Goal: Task Accomplishment & Management: Use online tool/utility

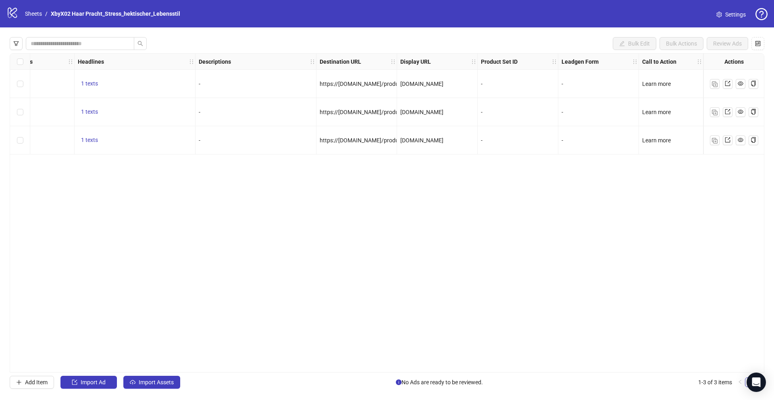
click at [298, 301] on div "Ad Format Ad Name Campaign & Ad Set Assets Primary Texts Headlines Descriptions…" at bounding box center [387, 212] width 755 height 319
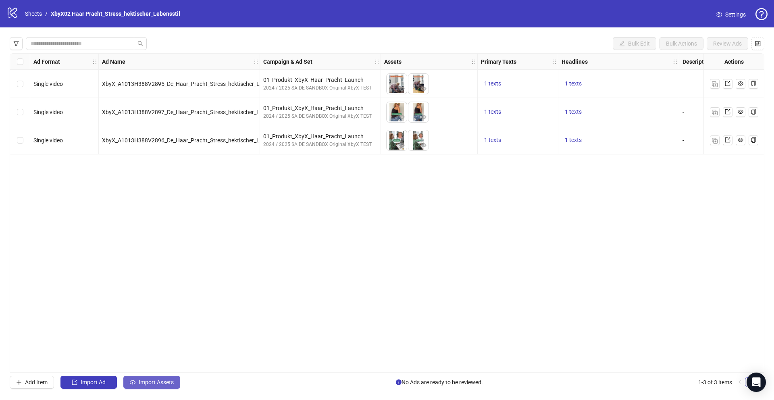
click at [144, 381] on span "Import Assets" at bounding box center [156, 382] width 35 height 6
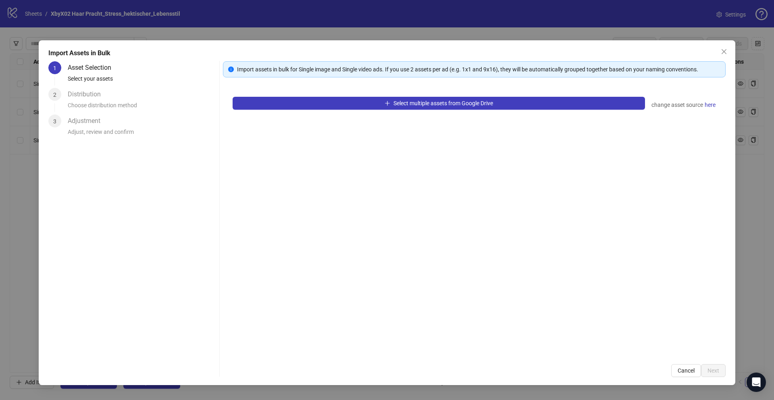
click at [102, 106] on div "Choose distribution method" at bounding box center [142, 108] width 148 height 14
click at [93, 80] on div "Select your assets" at bounding box center [142, 81] width 148 height 14
click at [712, 105] on span "here" at bounding box center [710, 104] width 11 height 9
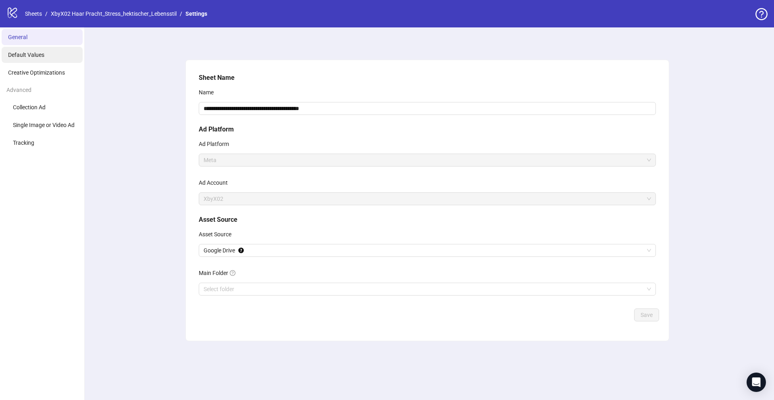
click at [36, 58] on li "Default Values" at bounding box center [42, 55] width 81 height 16
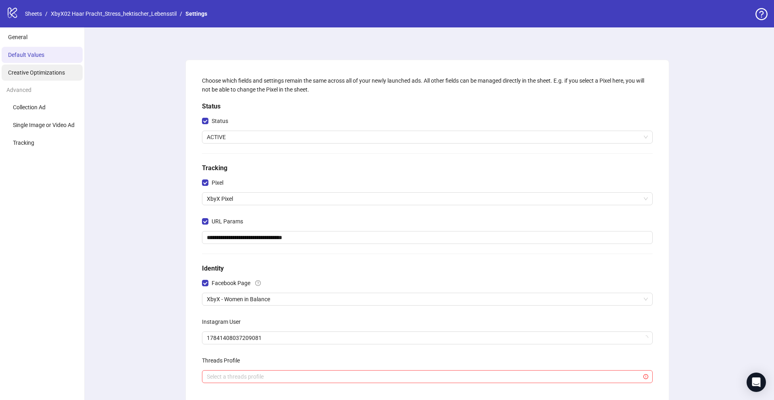
click at [36, 72] on span "Creative Optimizations" at bounding box center [36, 72] width 57 height 6
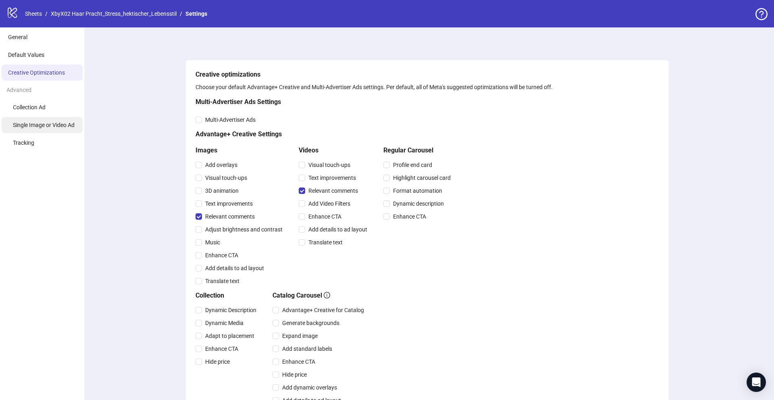
click at [46, 127] on span "Single Image or Video Ad" at bounding box center [44, 125] width 62 height 6
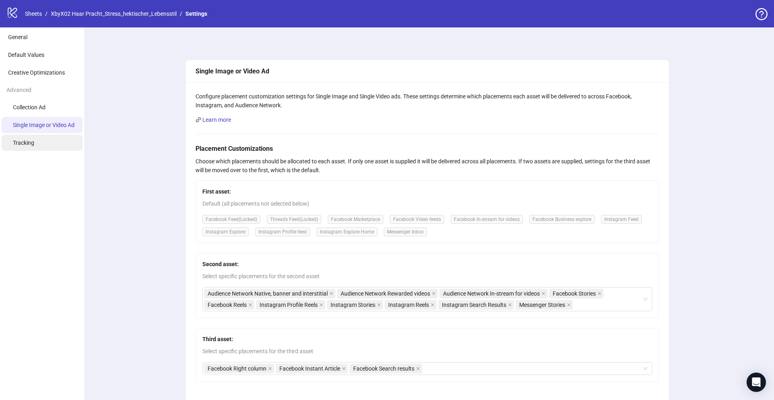
click at [47, 148] on li "Tracking" at bounding box center [42, 143] width 81 height 16
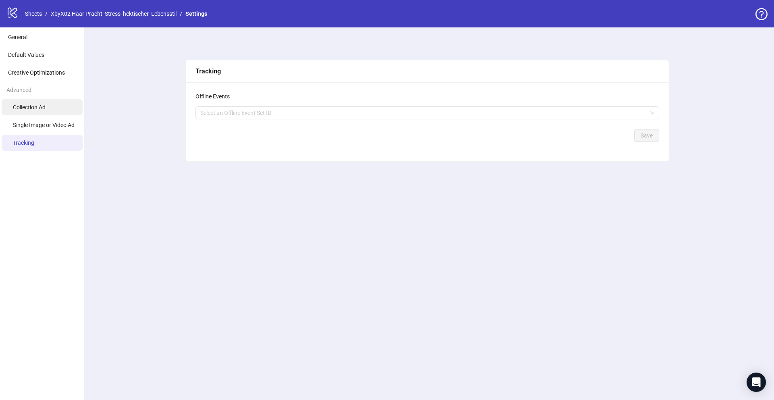
click at [30, 111] on li "Collection Ad" at bounding box center [42, 107] width 81 height 16
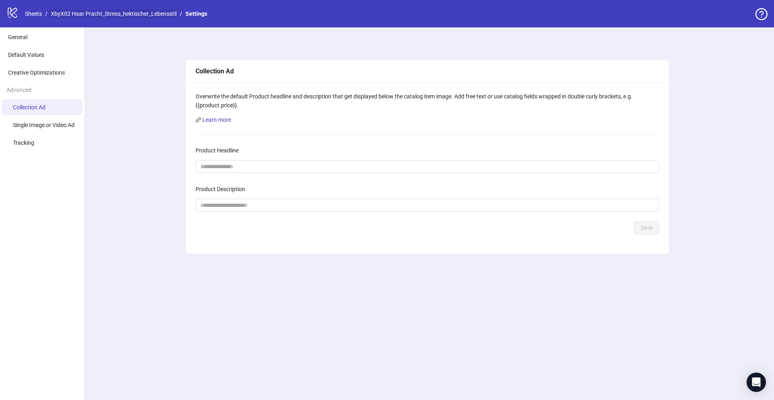
click at [81, 11] on link "XbyX02 Haar Pracht_Stress_hektischer_Lebensstil" at bounding box center [113, 13] width 129 height 9
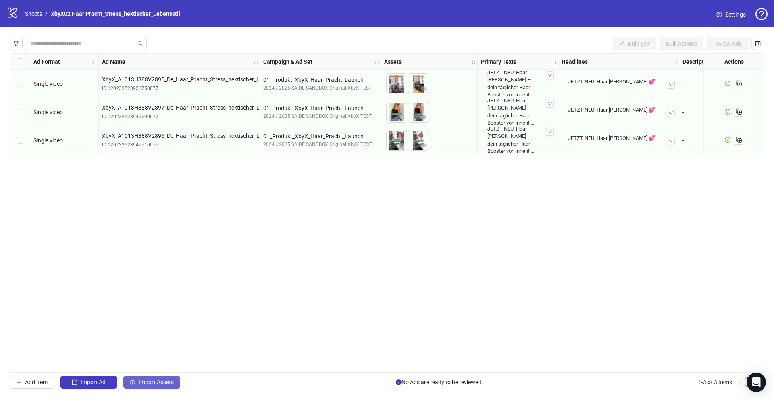
click at [153, 382] on span "Import Assets" at bounding box center [156, 382] width 35 height 6
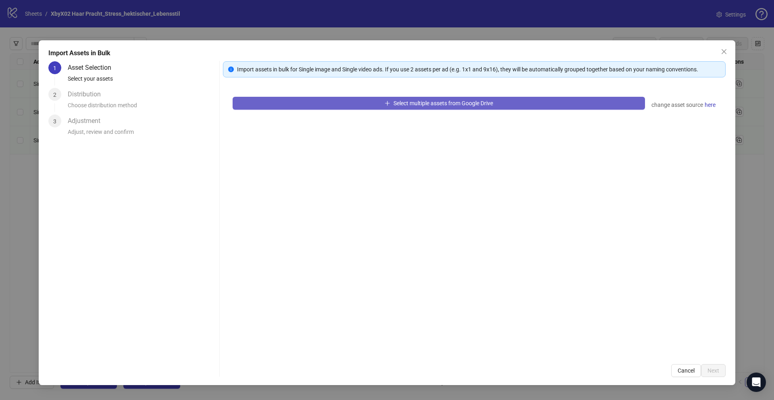
click at [467, 103] on span "Select multiple assets from Google Drive" at bounding box center [443, 103] width 100 height 6
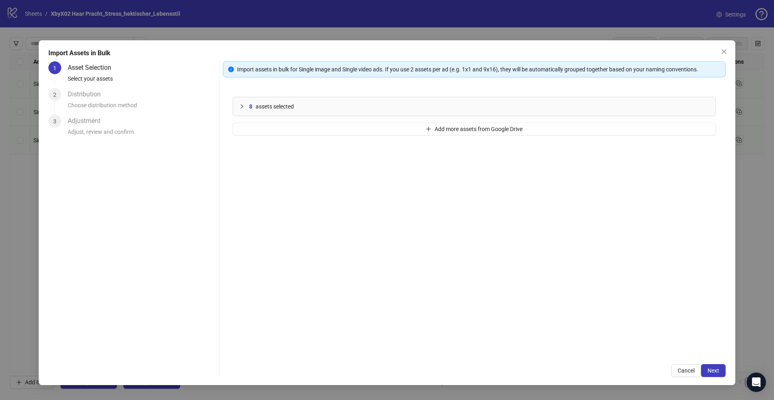
click at [278, 109] on span "assets selected" at bounding box center [275, 106] width 38 height 9
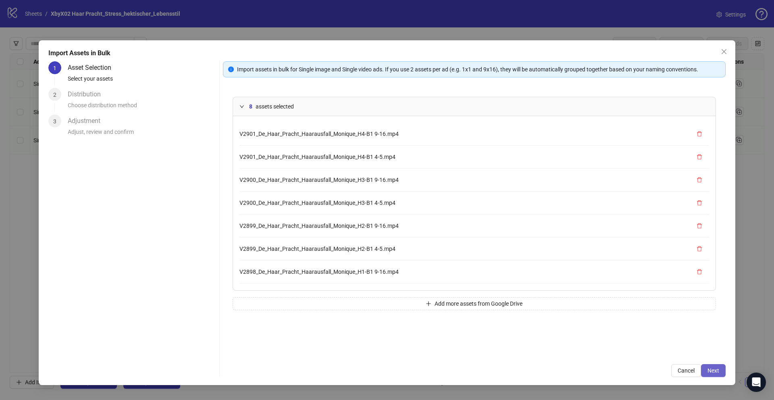
click at [718, 369] on span "Next" at bounding box center [714, 370] width 12 height 6
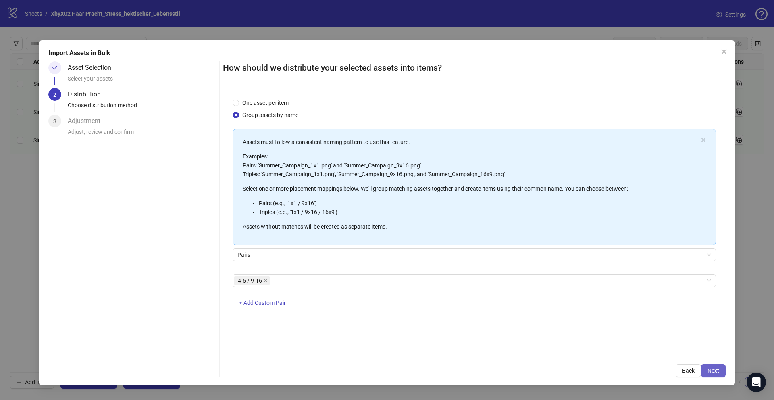
click at [711, 373] on span "Next" at bounding box center [714, 370] width 12 height 6
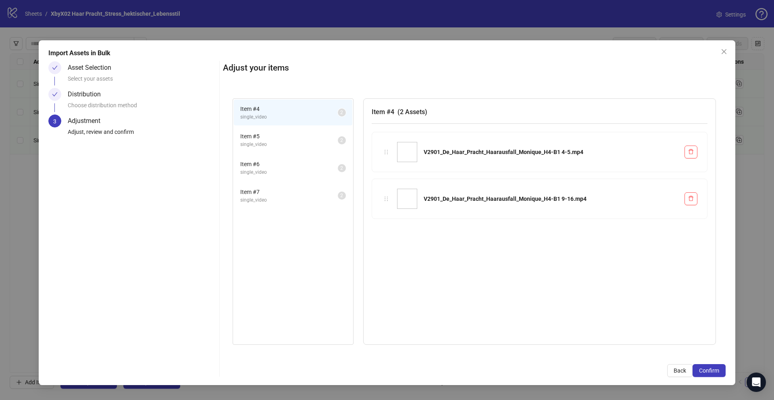
click at [292, 143] on span "single_video" at bounding box center [289, 145] width 98 height 8
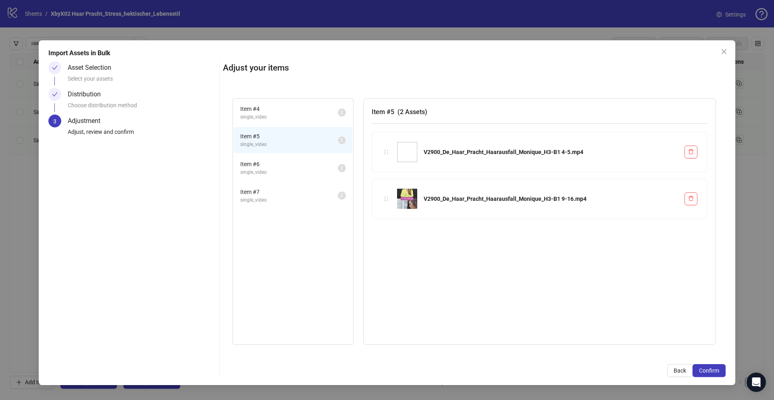
click at [270, 113] on span "single_video" at bounding box center [289, 117] width 98 height 8
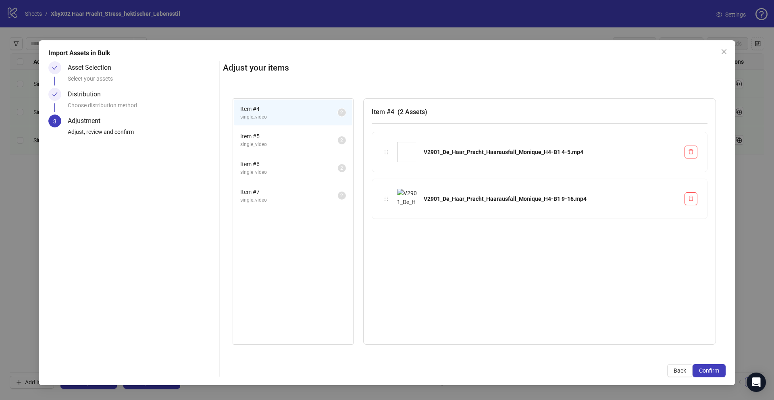
click at [275, 139] on span "Item # 5" at bounding box center [289, 136] width 98 height 9
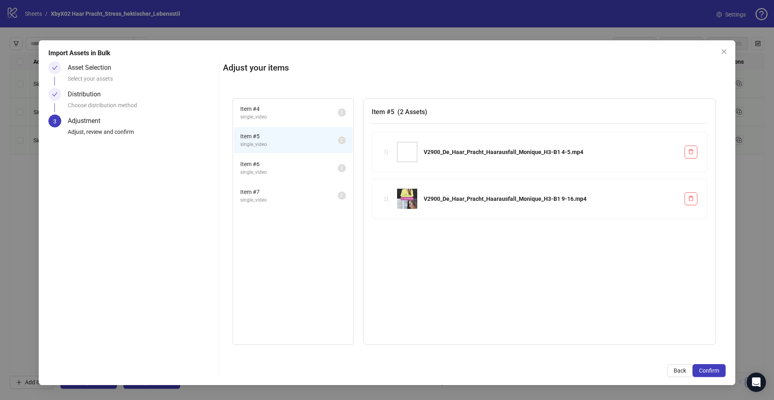
click at [269, 162] on span "Item # 6" at bounding box center [289, 164] width 98 height 9
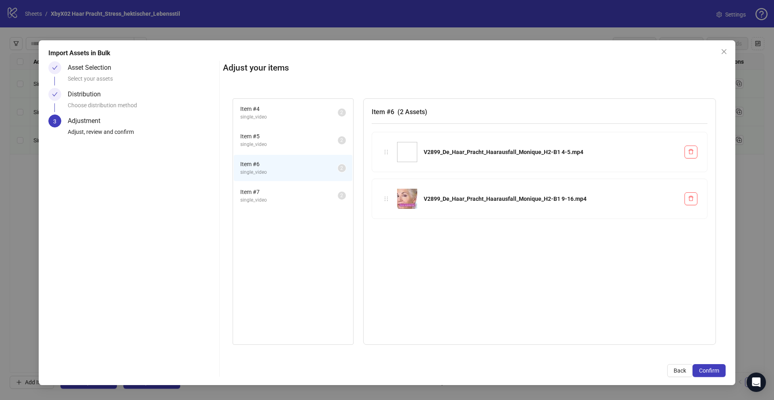
click at [269, 203] on span "single_video" at bounding box center [289, 200] width 98 height 8
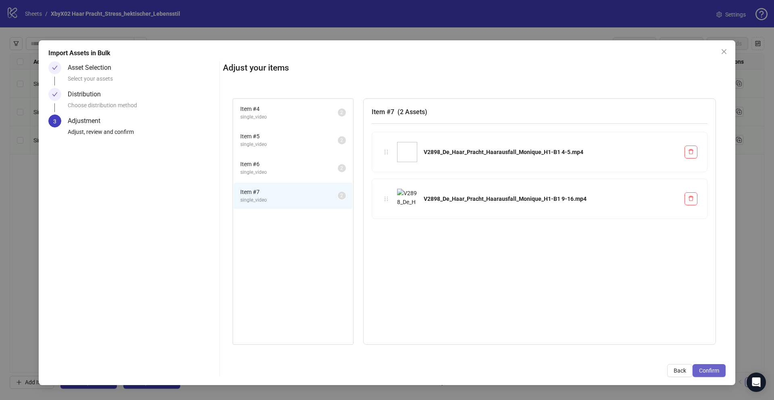
click at [710, 371] on span "Confirm" at bounding box center [709, 370] width 20 height 6
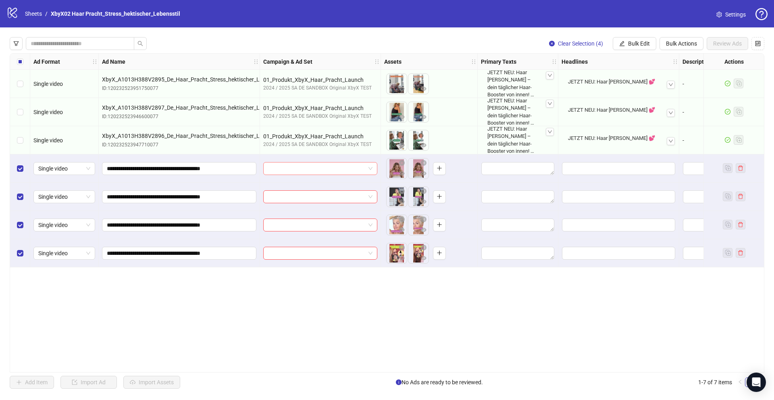
click at [348, 174] on input "search" at bounding box center [316, 168] width 97 height 12
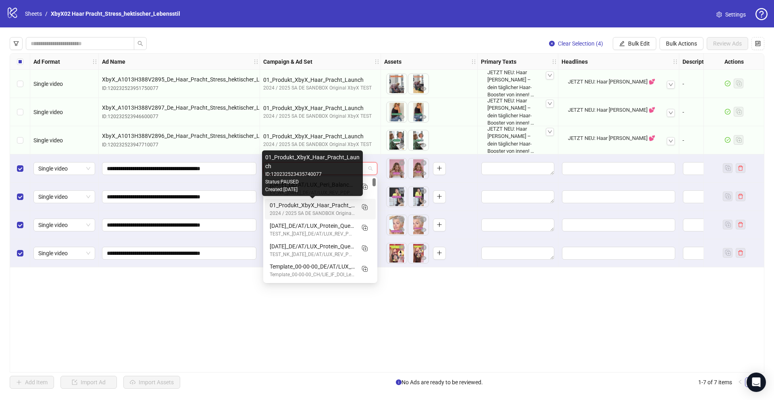
click at [337, 207] on div "01_Produkt_XbyX_Haar_Pracht_Launch" at bounding box center [312, 205] width 85 height 9
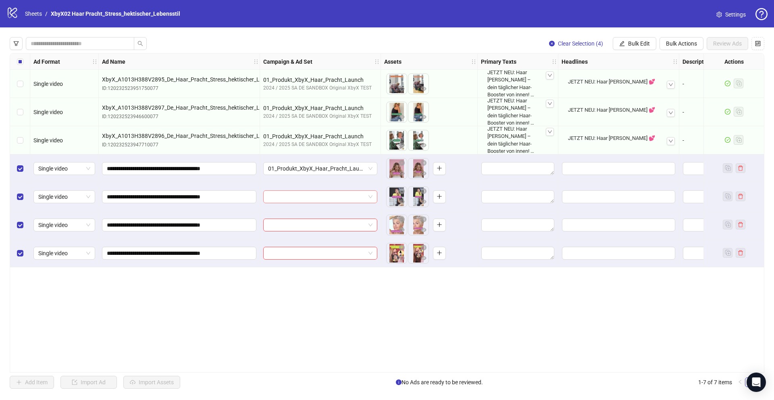
click at [335, 202] on input "search" at bounding box center [316, 197] width 97 height 12
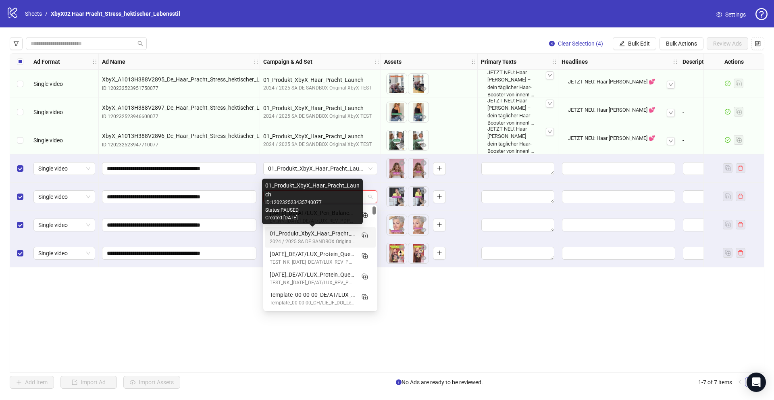
click at [321, 231] on div "01_Produkt_XbyX_Haar_Pracht_Launch" at bounding box center [312, 233] width 85 height 9
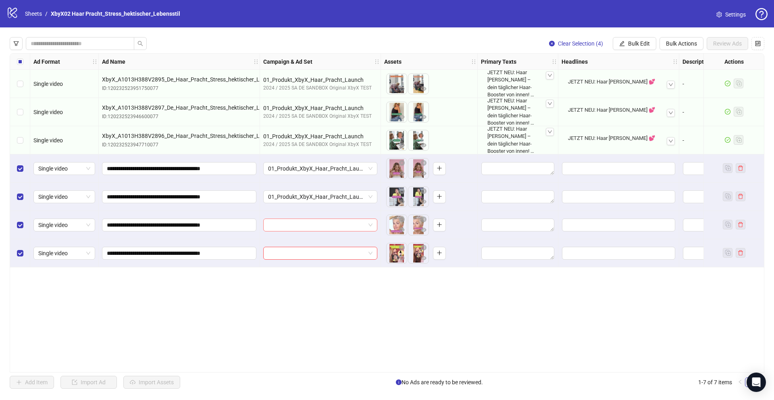
click at [318, 224] on input "search" at bounding box center [316, 225] width 97 height 12
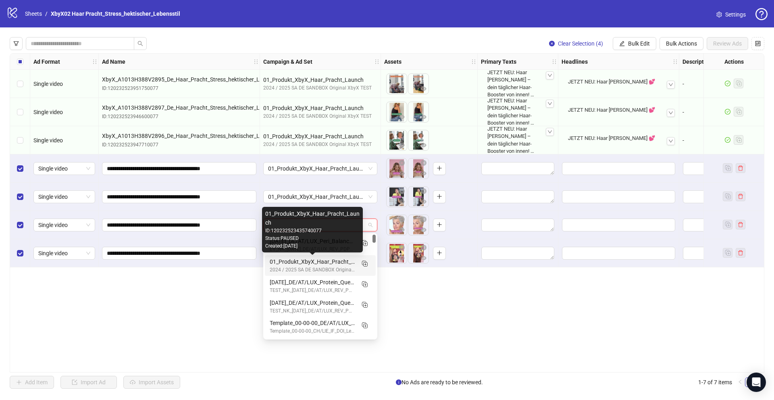
click at [314, 260] on div "01_Produkt_XbyX_Haar_Pracht_Launch" at bounding box center [312, 261] width 85 height 9
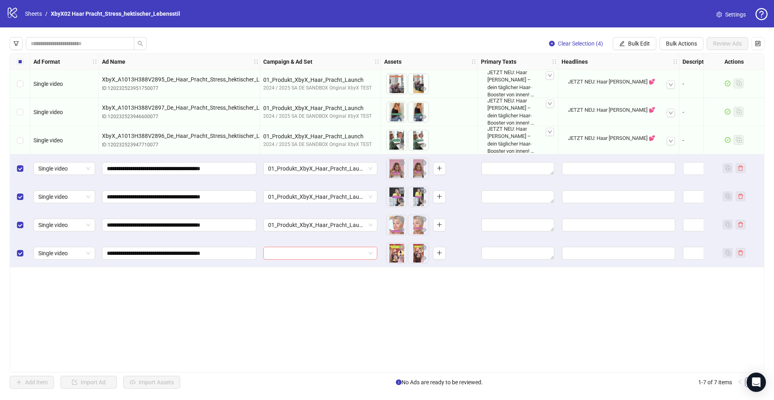
click at [314, 253] on input "search" at bounding box center [316, 253] width 97 height 12
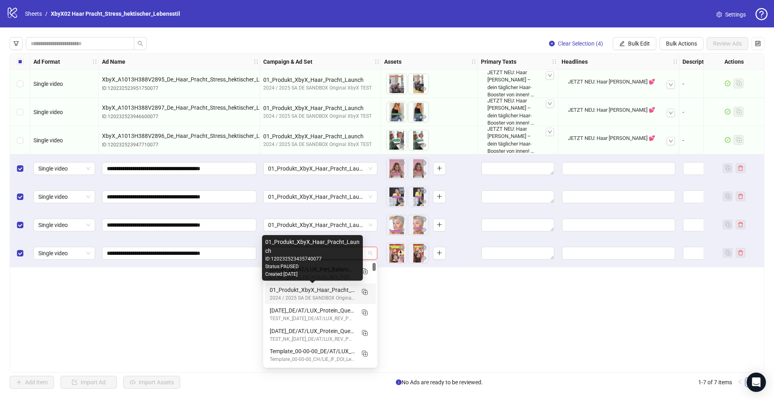
click at [312, 292] on div "01_Produkt_XbyX_Haar_Pracht_Launch" at bounding box center [312, 289] width 85 height 9
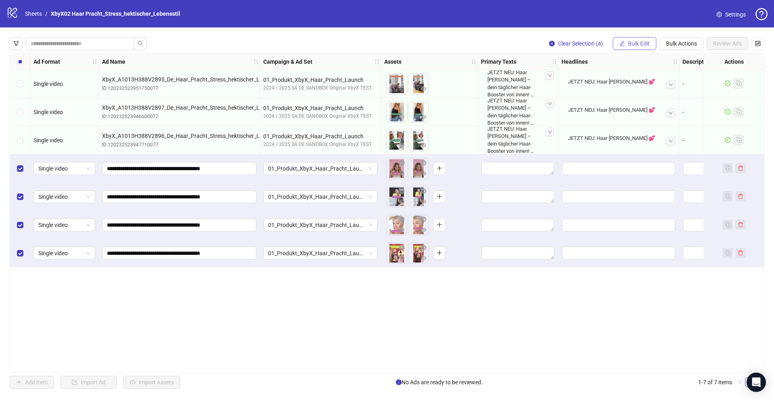
click at [640, 41] on span "Bulk Edit" at bounding box center [639, 43] width 22 height 6
click at [633, 98] on span "Primary Texts" at bounding box center [642, 98] width 48 height 9
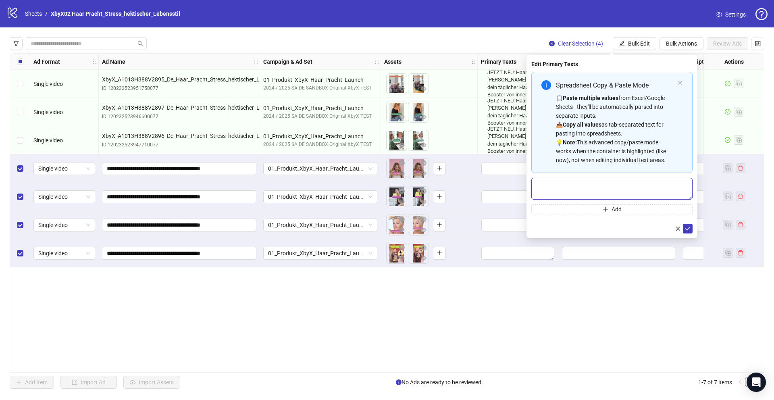
click at [574, 183] on textarea "Multi-text input container - paste or copy values" at bounding box center [611, 189] width 161 height 22
paste textarea "**********"
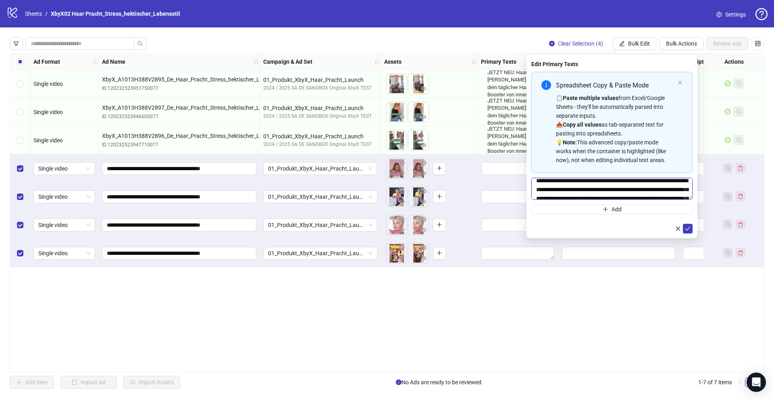
scroll to position [10, 0]
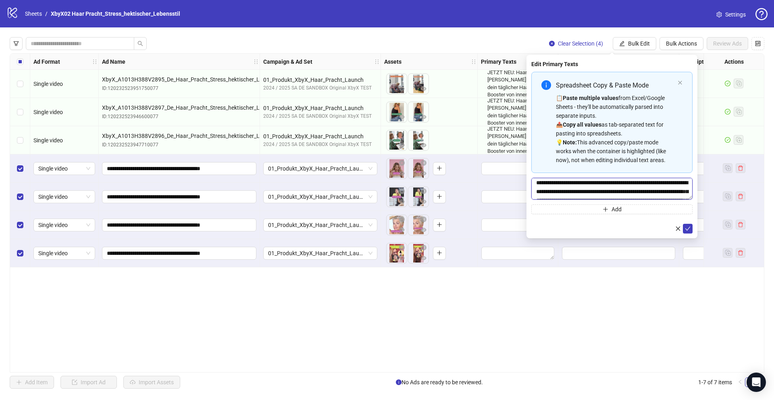
click at [537, 189] on textarea "**********" at bounding box center [611, 189] width 161 height 22
click at [536, 190] on textarea "**********" at bounding box center [611, 189] width 161 height 22
click at [559, 192] on textarea "**********" at bounding box center [611, 189] width 161 height 22
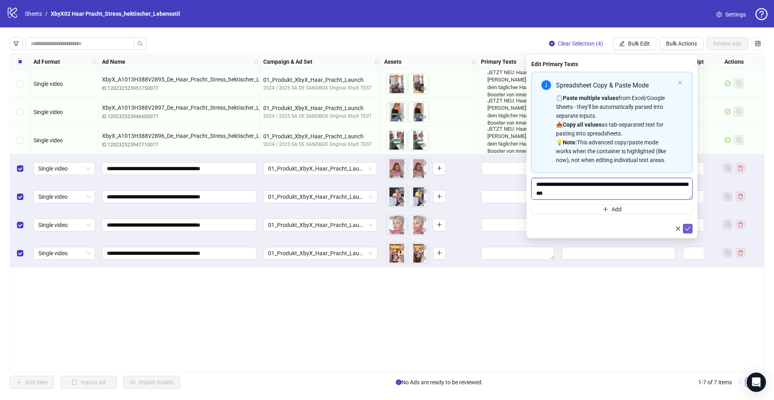
type textarea "**********"
click at [690, 230] on icon "check" at bounding box center [688, 229] width 6 height 6
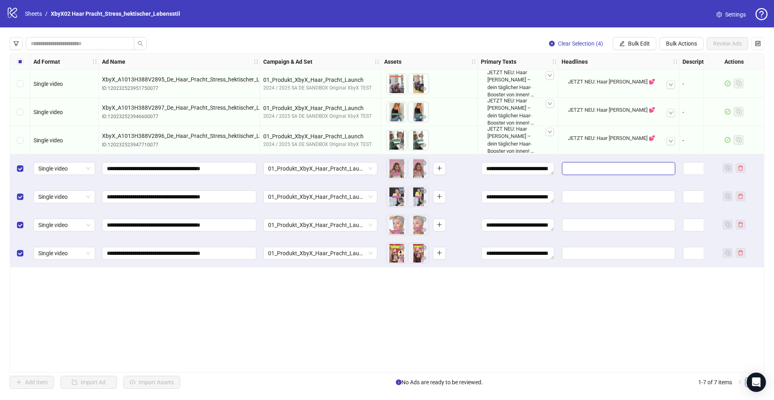
click at [594, 167] on input "Edit values" at bounding box center [618, 168] width 113 height 13
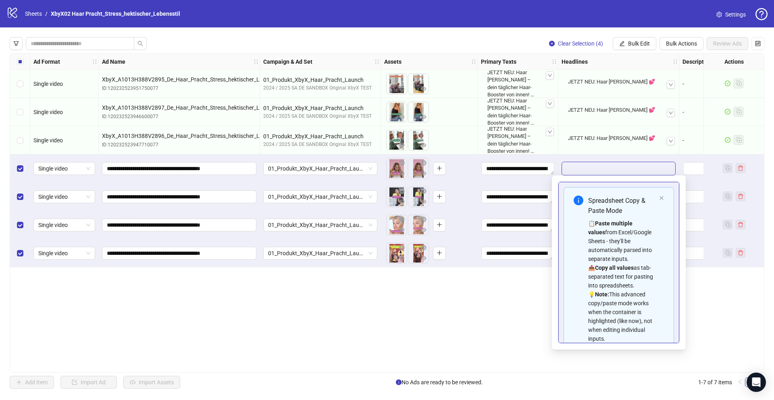
scroll to position [46, 0]
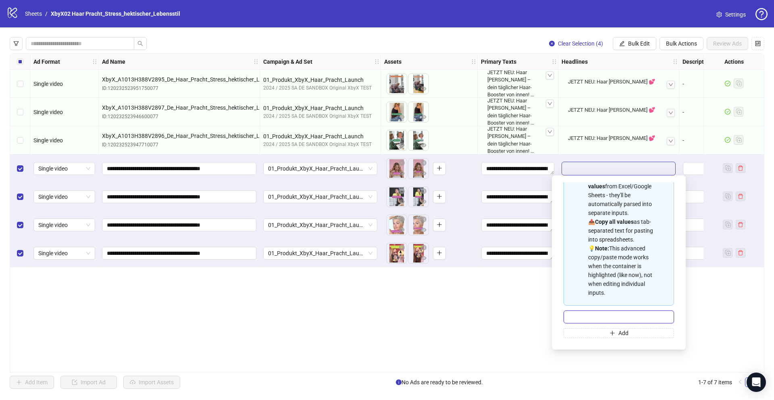
click at [612, 318] on input "Multi-input container - paste or copy values" at bounding box center [619, 316] width 110 height 13
click at [647, 41] on span "Bulk Edit" at bounding box center [639, 43] width 22 height 6
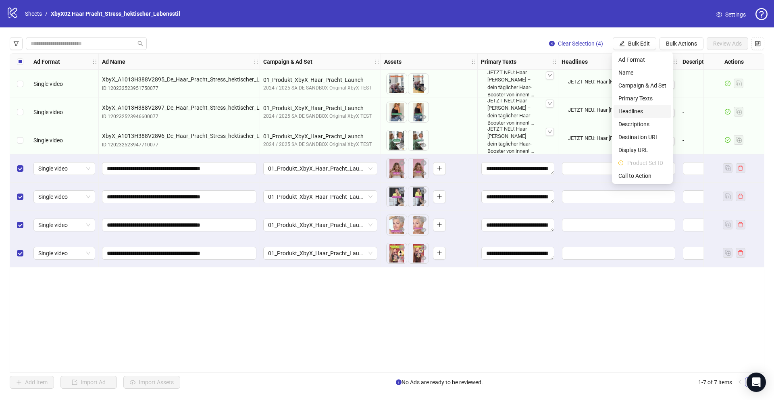
click at [643, 113] on span "Headlines" at bounding box center [642, 111] width 48 height 9
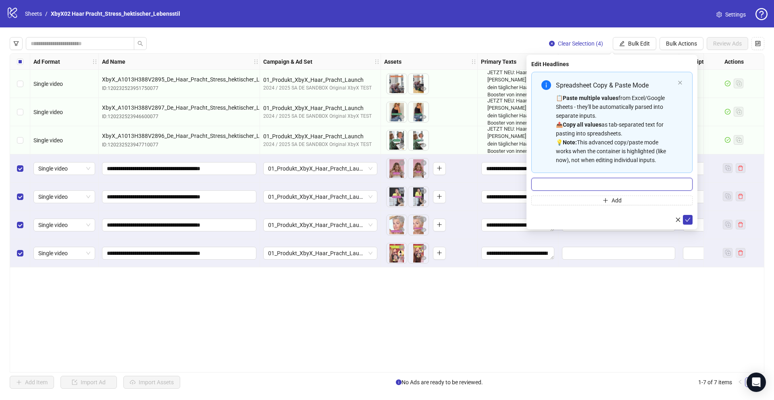
click at [601, 184] on input "Multi-input container - paste or copy values" at bounding box center [611, 184] width 161 height 13
paste input "**********"
click at [537, 182] on input "**********" at bounding box center [611, 184] width 161 height 13
type input "**********"
click at [690, 221] on icon "check" at bounding box center [688, 220] width 6 height 6
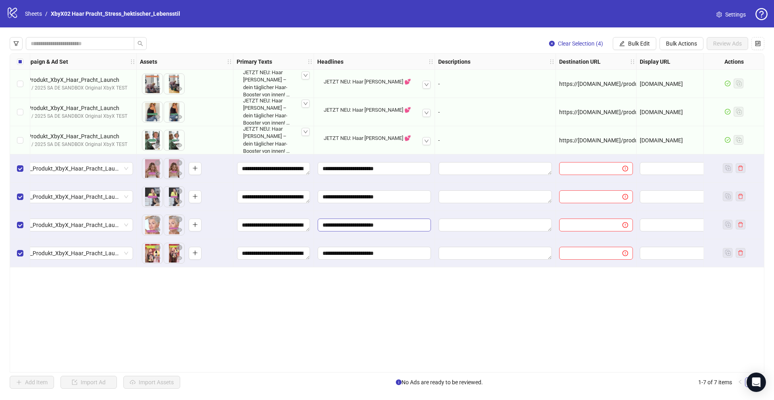
scroll to position [0, 248]
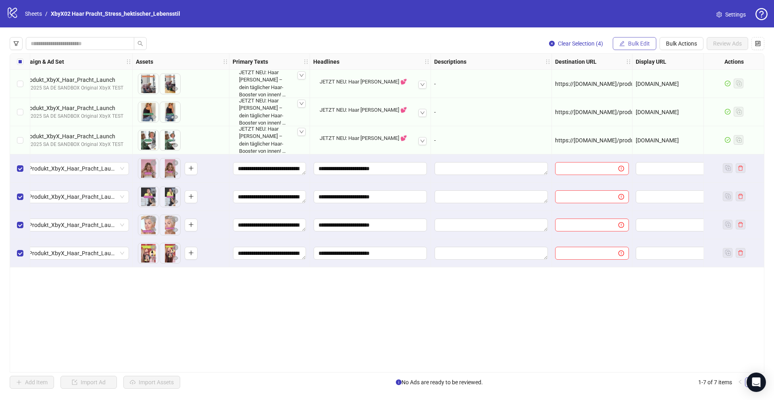
click at [643, 43] on span "Bulk Edit" at bounding box center [639, 43] width 22 height 6
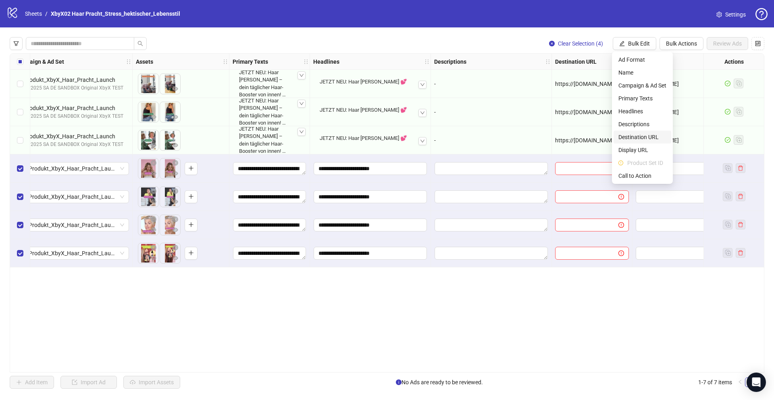
click at [636, 138] on span "Destination URL" at bounding box center [642, 137] width 48 height 9
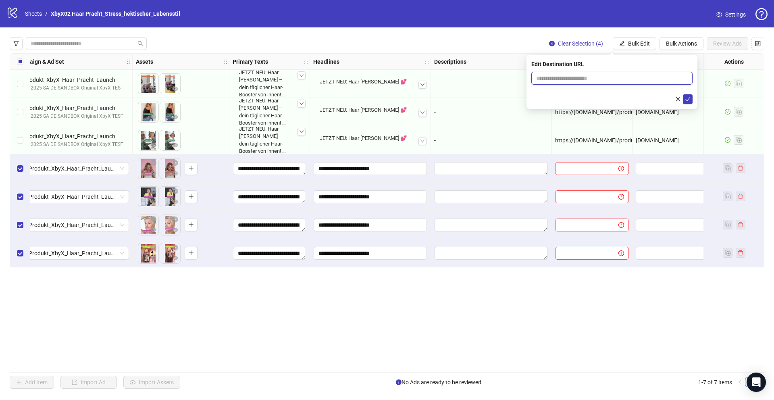
click at [539, 74] on input "text" at bounding box center [608, 78] width 145 height 9
paste input "**********"
type input "**********"
click at [689, 98] on icon "check" at bounding box center [688, 99] width 6 height 6
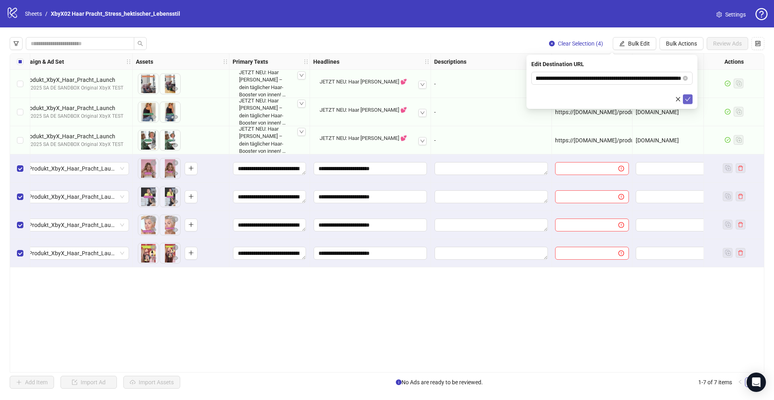
scroll to position [0, 0]
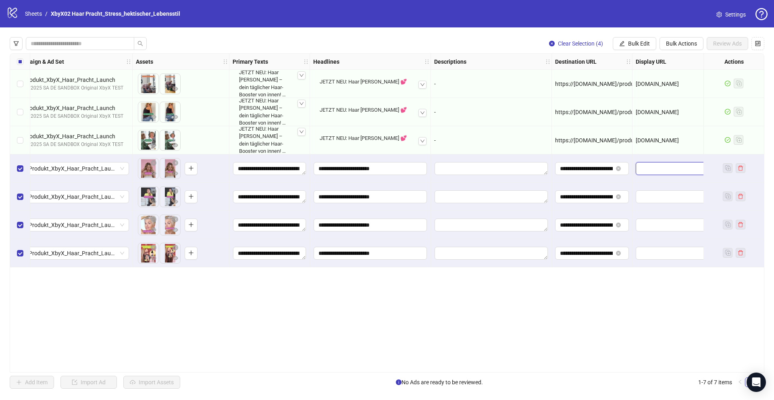
click at [645, 170] on input "text" at bounding box center [672, 168] width 62 height 9
click at [636, 41] on span "Bulk Edit" at bounding box center [639, 43] width 22 height 6
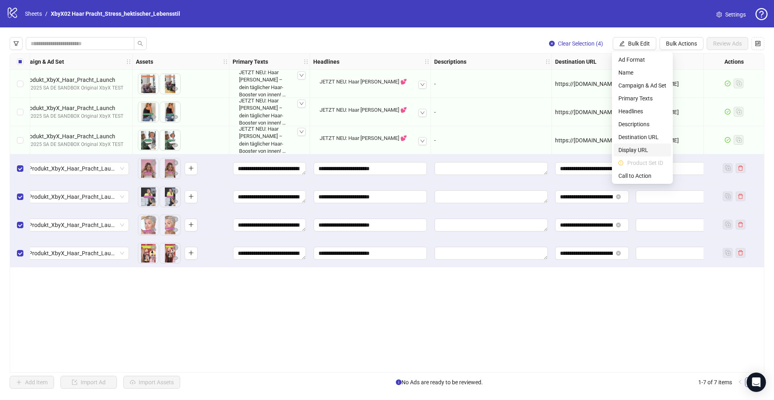
click at [639, 148] on span "Display URL" at bounding box center [642, 150] width 48 height 9
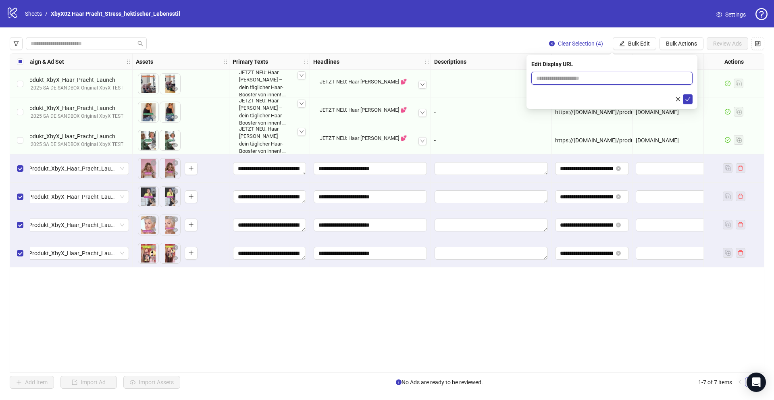
click at [586, 80] on input "text" at bounding box center [611, 78] width 161 height 13
type input "*"
type input "**********"
click at [685, 101] on icon "check" at bounding box center [688, 99] width 6 height 6
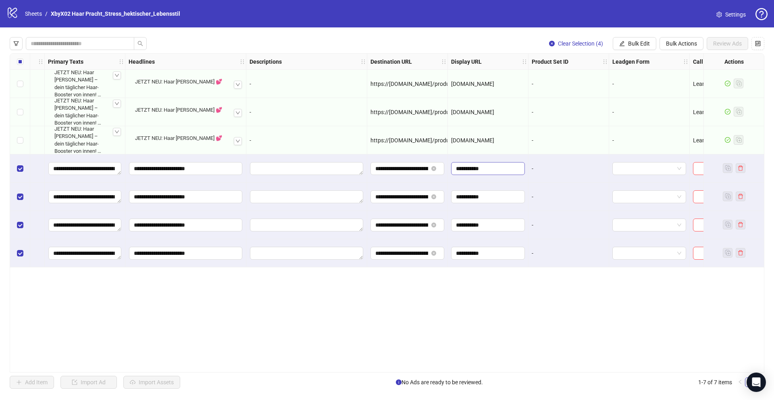
scroll to position [0, 484]
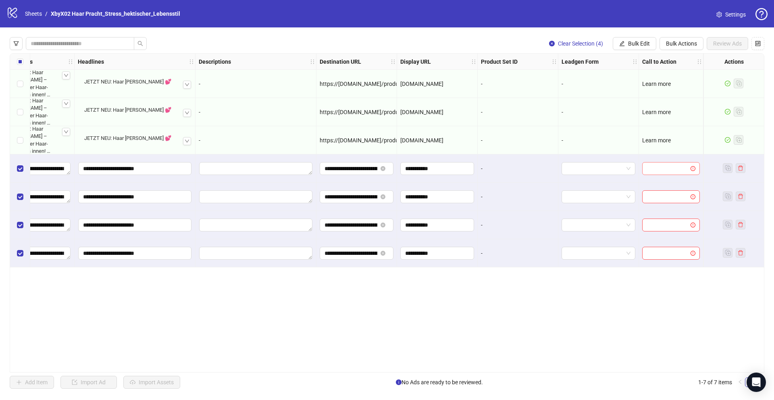
click at [684, 170] on input "search" at bounding box center [667, 168] width 41 height 12
click at [664, 210] on div "Learn more" at bounding box center [671, 207] width 45 height 9
click at [664, 195] on input "search" at bounding box center [667, 197] width 41 height 12
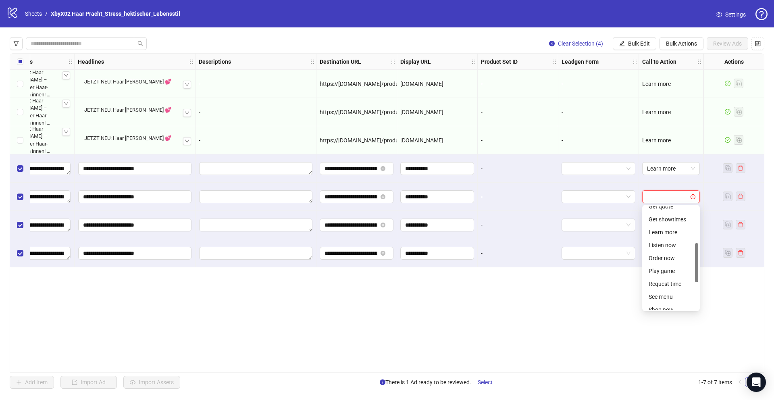
scroll to position [96, 0]
click at [654, 237] on div "Learn more" at bounding box center [671, 233] width 45 height 9
click at [661, 224] on input "search" at bounding box center [667, 225] width 41 height 12
click at [662, 275] on div "Learn more" at bounding box center [671, 274] width 45 height 9
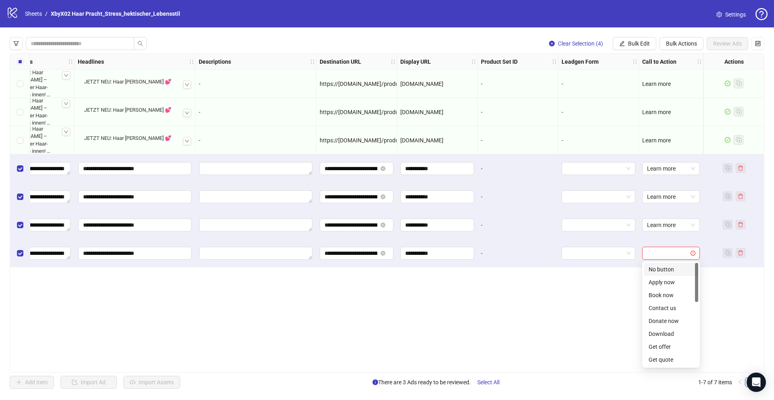
click at [663, 248] on input "search" at bounding box center [667, 253] width 41 height 12
click at [657, 302] on div "Learn more" at bounding box center [671, 300] width 45 height 9
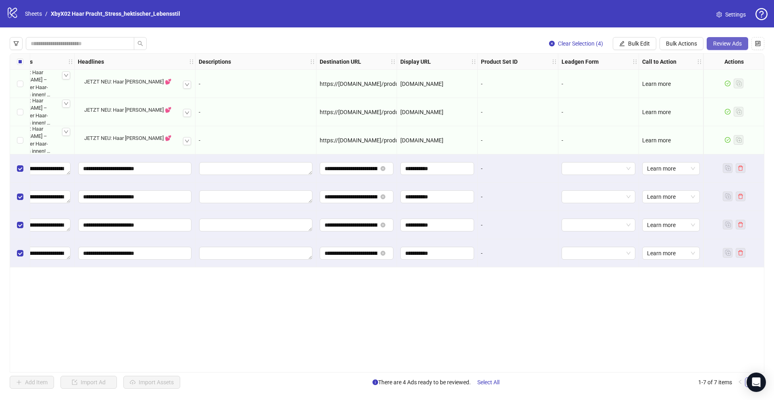
click at [725, 43] on span "Review Ads" at bounding box center [727, 43] width 29 height 6
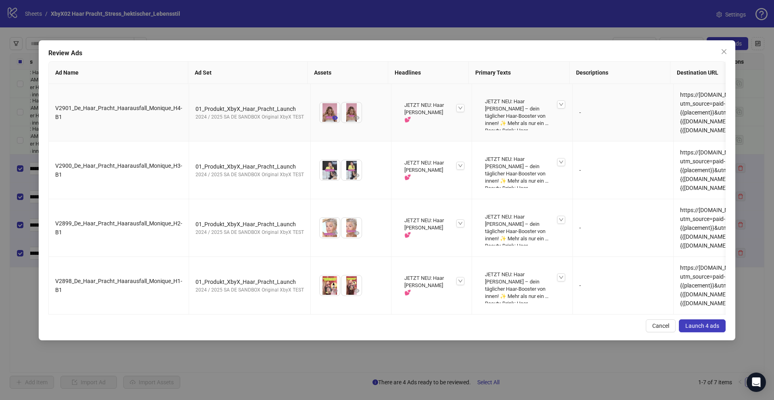
click at [332, 120] on icon "eye" at bounding box center [335, 118] width 6 height 4
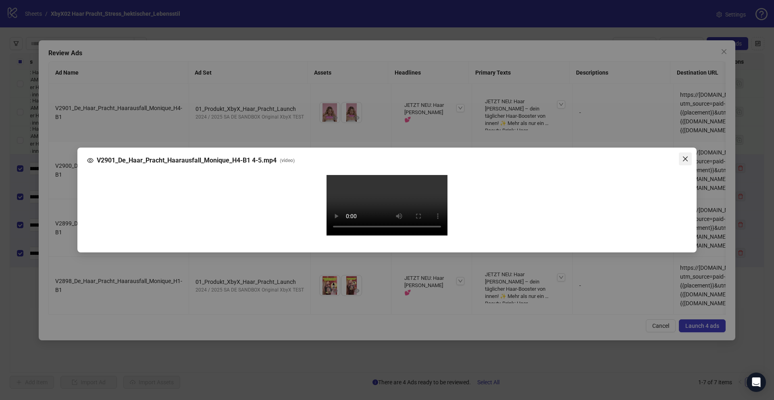
click at [682, 156] on icon "close" at bounding box center [685, 159] width 6 height 6
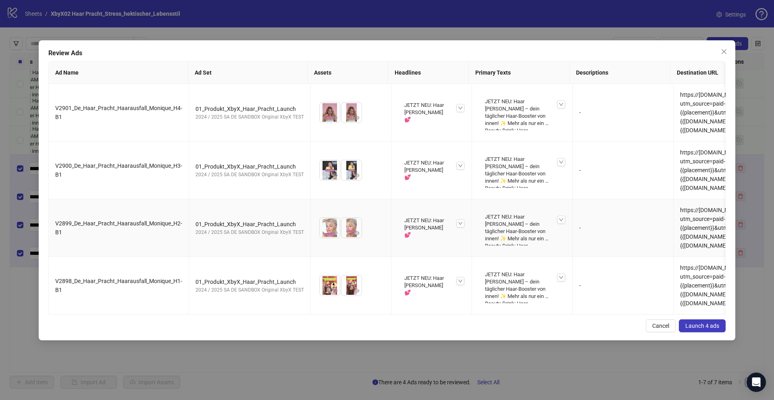
scroll to position [42, 0]
click at [325, 296] on img at bounding box center [330, 285] width 20 height 20
click at [354, 293] on icon "eye" at bounding box center [357, 291] width 6 height 4
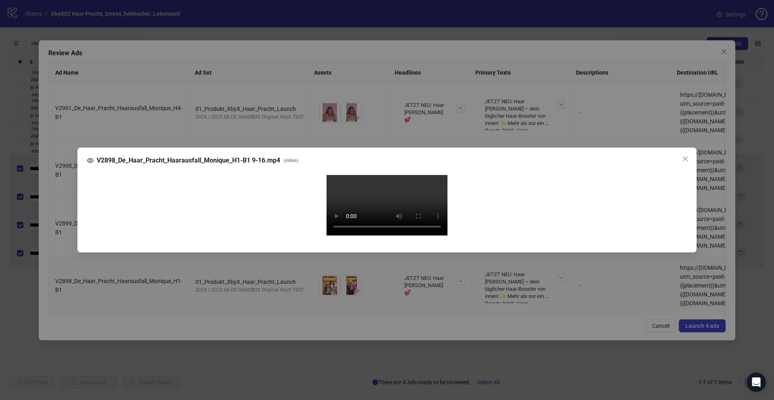
click at [510, 208] on div "Your browser does not support the video tag." at bounding box center [387, 206] width 587 height 63
click at [534, 175] on div "Your browser does not support the video tag." at bounding box center [387, 206] width 587 height 63
click at [685, 156] on icon "close" at bounding box center [685, 159] width 6 height 6
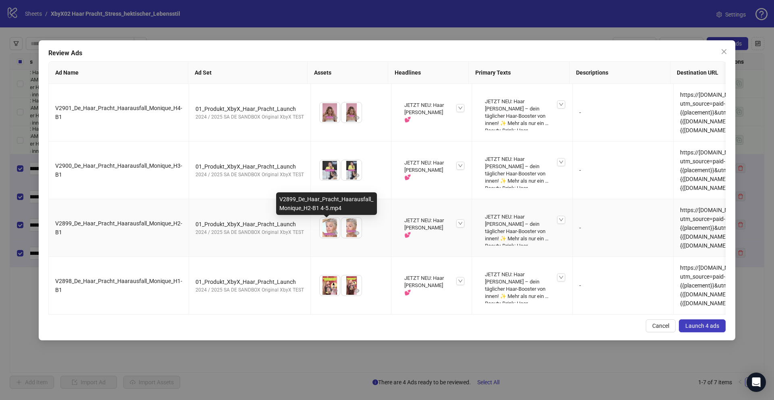
click at [324, 230] on img at bounding box center [330, 228] width 20 height 20
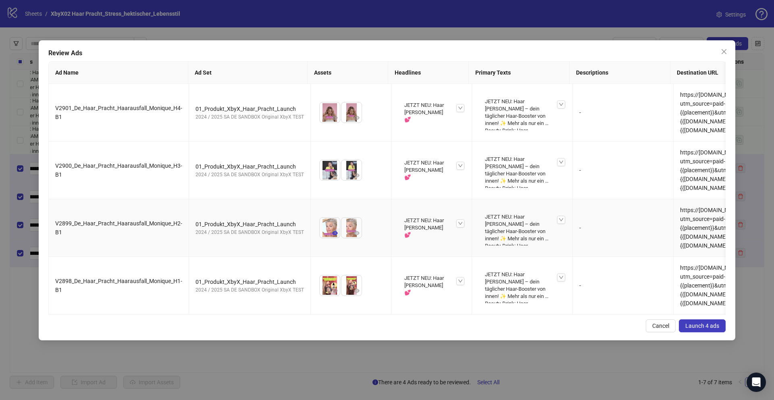
click at [332, 235] on icon "eye" at bounding box center [335, 233] width 6 height 4
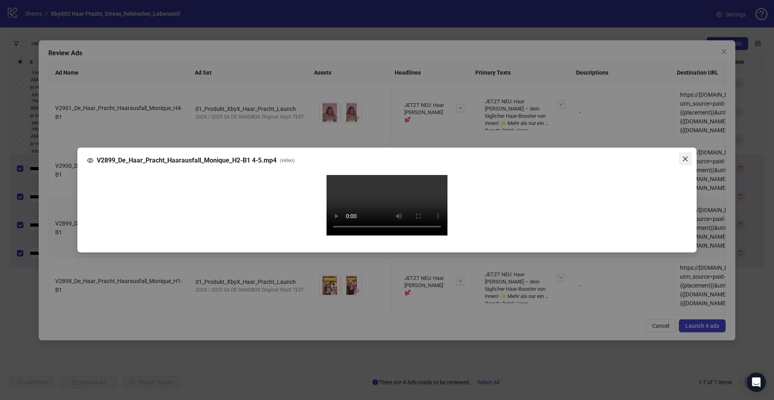
click at [688, 156] on icon "close" at bounding box center [685, 159] width 6 height 6
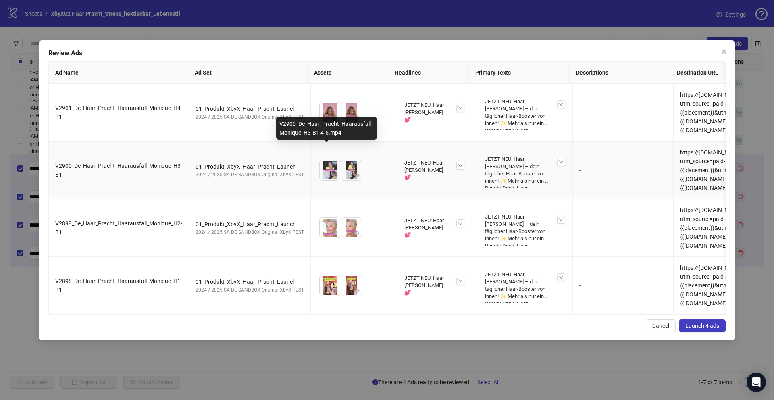
click at [323, 161] on img at bounding box center [330, 170] width 20 height 20
click at [327, 160] on img at bounding box center [330, 170] width 20 height 20
click at [354, 173] on icon "eye" at bounding box center [357, 175] width 6 height 4
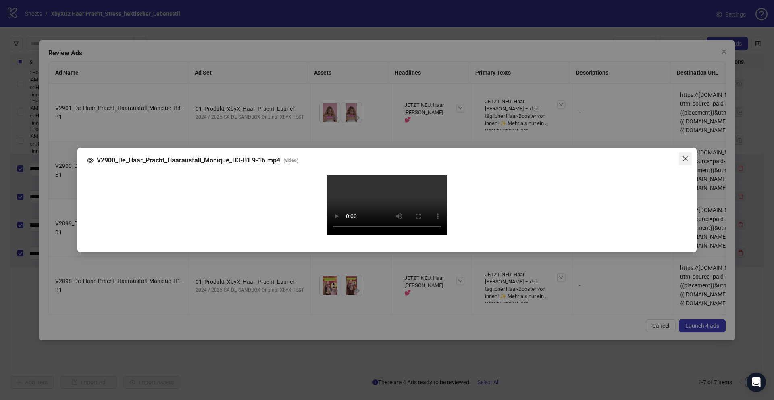
click at [682, 156] on icon "close" at bounding box center [685, 159] width 6 height 6
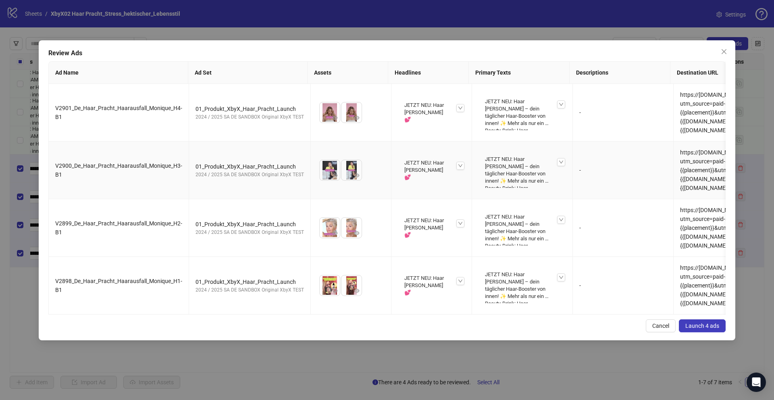
scroll to position [0, 0]
click at [330, 122] on button "button" at bounding box center [335, 118] width 10 height 10
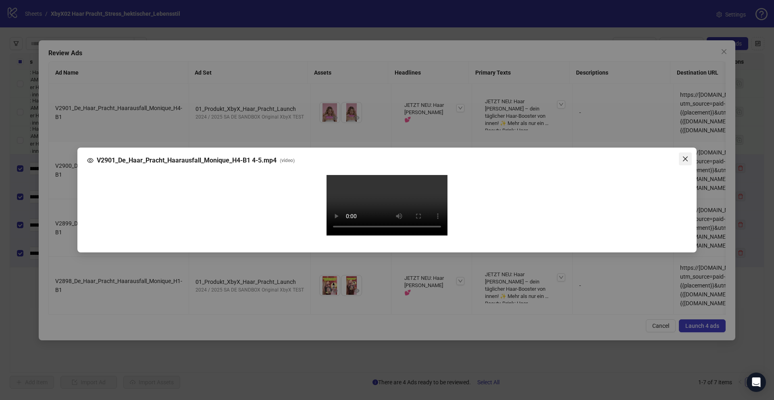
click at [687, 156] on icon "close" at bounding box center [685, 159] width 6 height 6
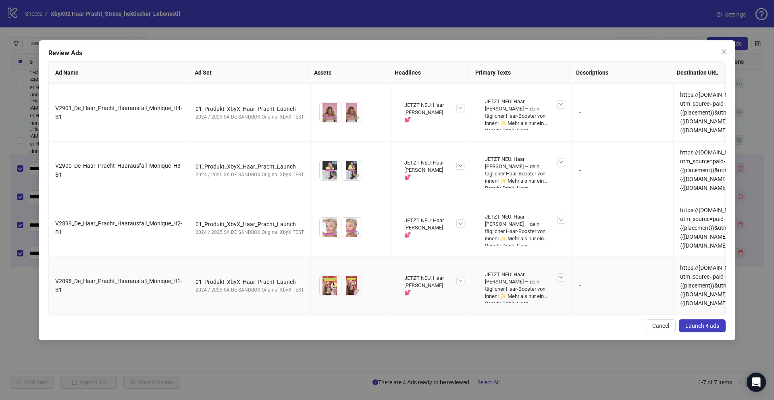
scroll to position [42, 0]
click at [330, 296] on button "button" at bounding box center [335, 291] width 10 height 10
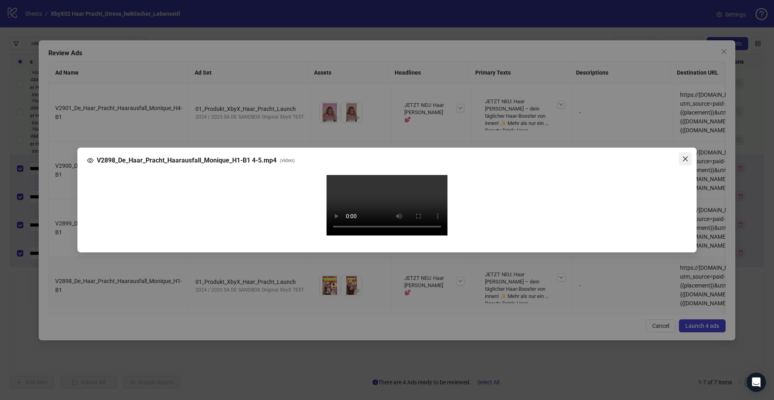
click at [688, 156] on icon "close" at bounding box center [685, 159] width 6 height 6
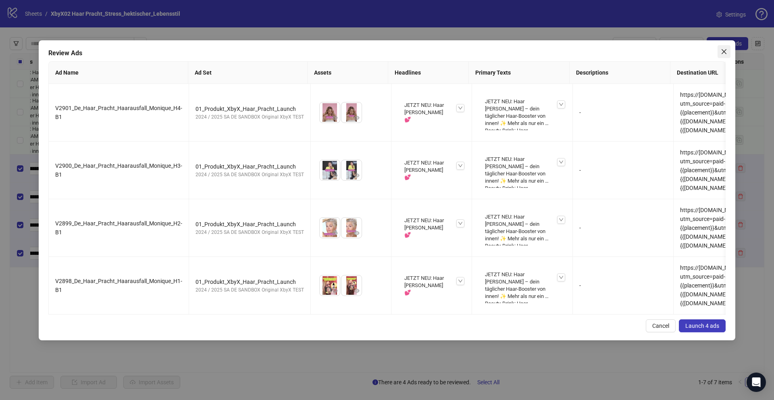
click at [722, 52] on icon "close" at bounding box center [724, 51] width 6 height 6
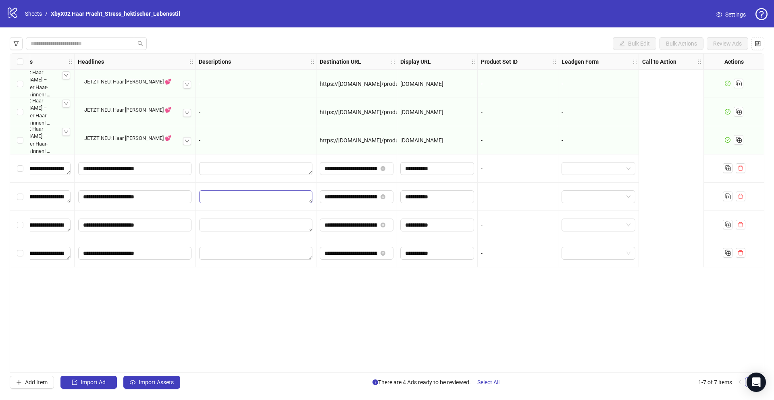
scroll to position [0, 0]
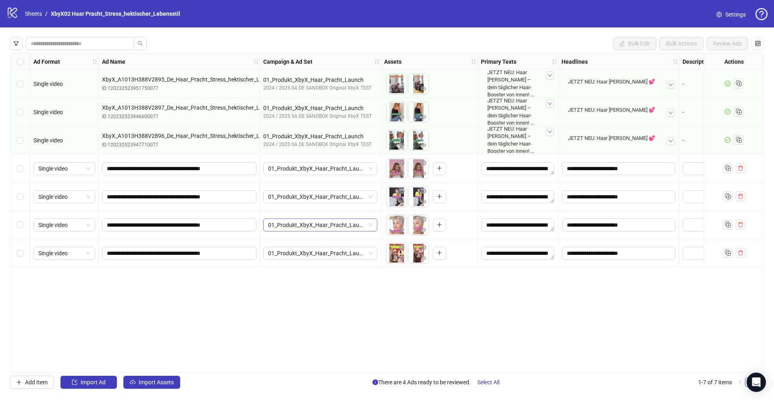
click at [345, 227] on span "01_Produkt_XbyX_Haar_Pracht_Launch" at bounding box center [320, 225] width 104 height 12
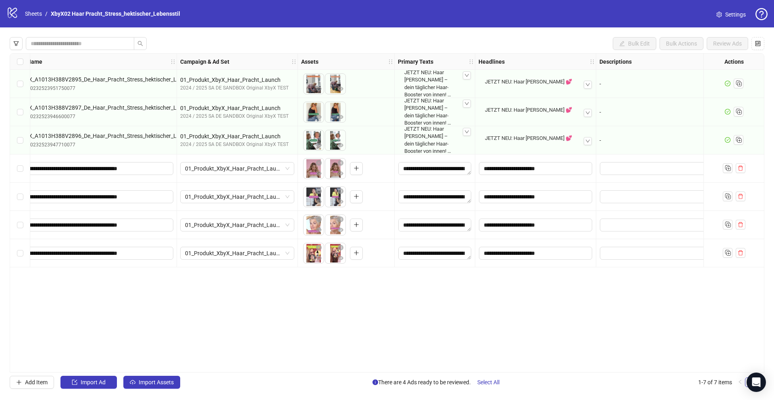
scroll to position [0, 81]
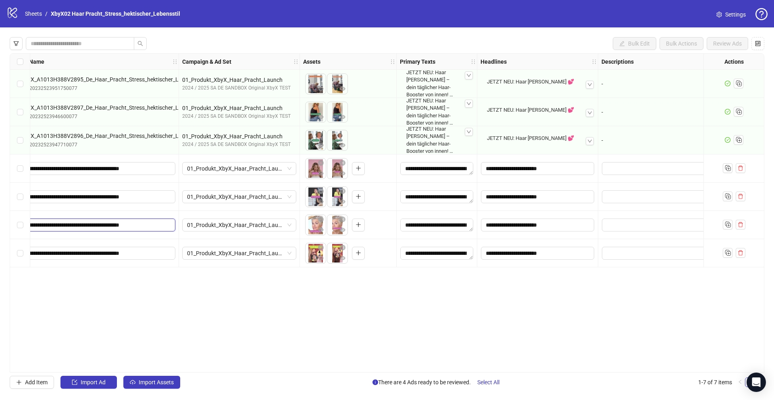
click at [160, 227] on input "**********" at bounding box center [97, 225] width 143 height 9
type input "**********"
click at [159, 253] on input "**********" at bounding box center [97, 253] width 143 height 9
click at [322, 174] on icon "eye" at bounding box center [321, 173] width 6 height 4
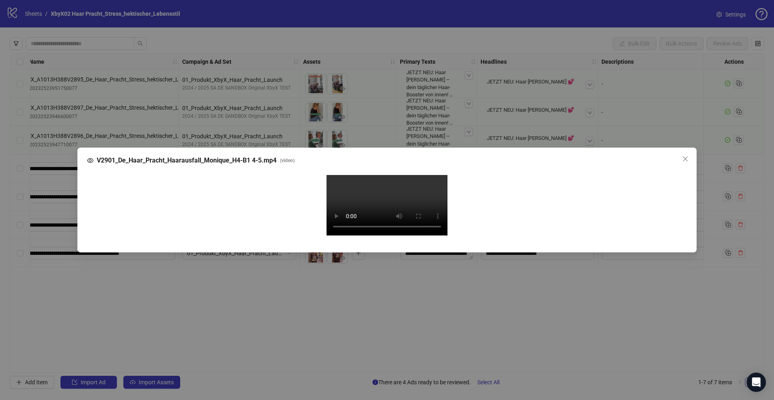
click at [373, 235] on video "Your browser does not support the video tag." at bounding box center [387, 205] width 121 height 60
click at [273, 238] on div "Your browser does not support the video tag." at bounding box center [387, 206] width 587 height 63
click at [684, 156] on icon "close" at bounding box center [685, 159] width 6 height 6
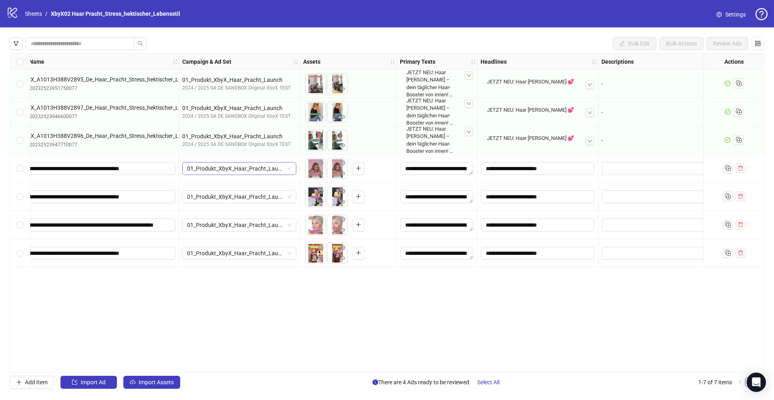
click at [283, 171] on span "01_Produkt_XbyX_Haar_Pracht_Launch" at bounding box center [239, 168] width 104 height 12
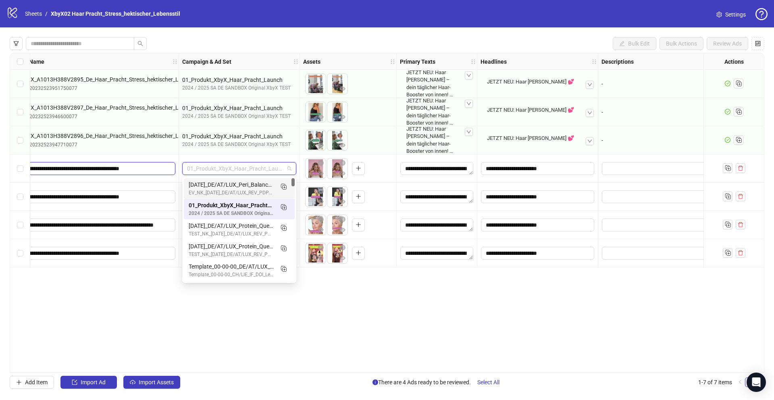
click at [144, 172] on input "**********" at bounding box center [97, 168] width 143 height 9
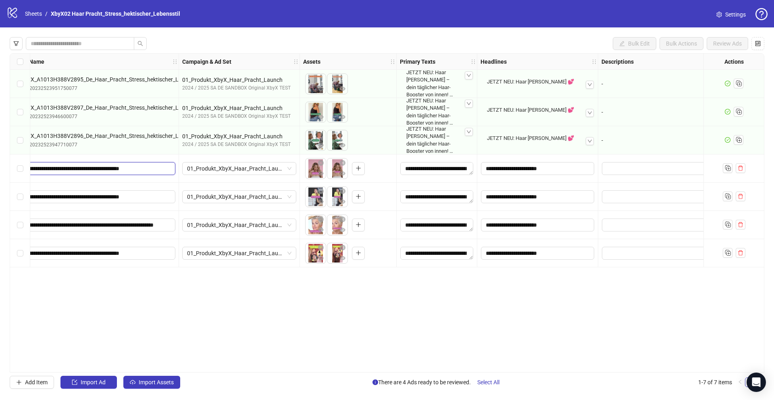
click at [160, 168] on input "**********" at bounding box center [97, 168] width 143 height 9
type input "**********"
click at [321, 260] on icon "eye" at bounding box center [321, 258] width 6 height 6
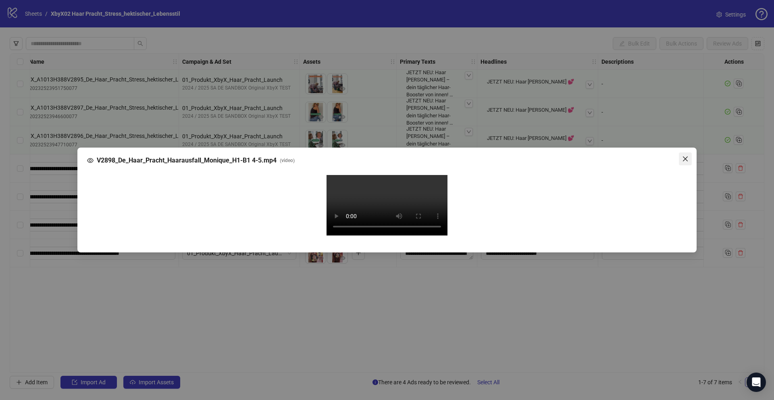
click at [686, 156] on icon "close" at bounding box center [685, 159] width 6 height 6
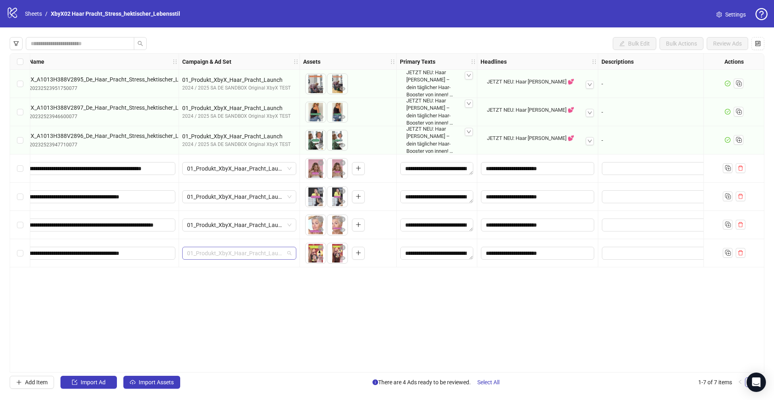
click at [259, 251] on span "01_Produkt_XbyX_Haar_Pracht_Launch" at bounding box center [239, 253] width 104 height 12
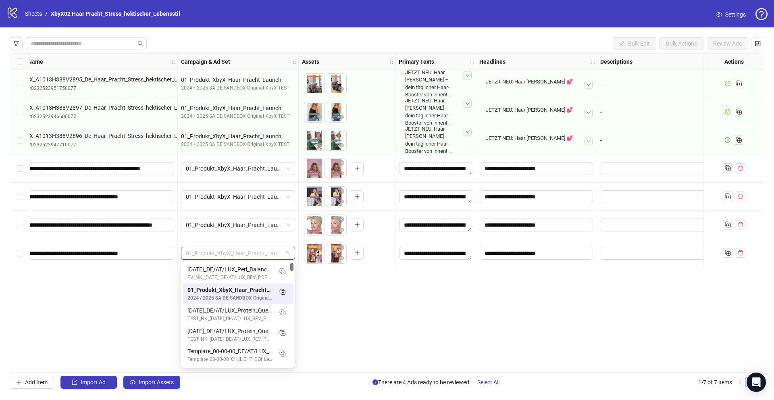
scroll to position [0, 76]
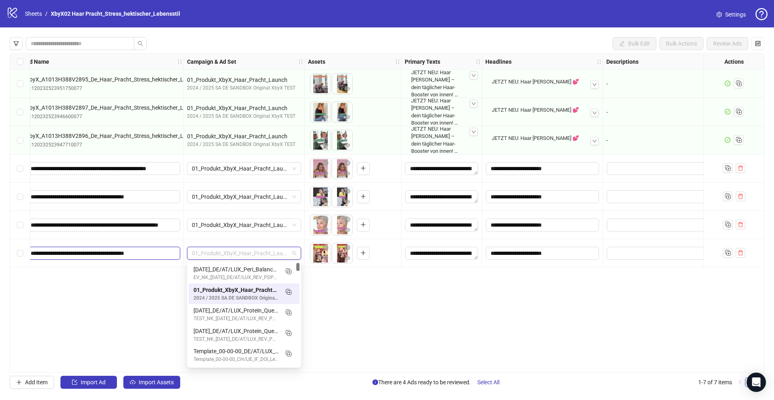
click at [164, 252] on input "**********" at bounding box center [102, 253] width 143 height 9
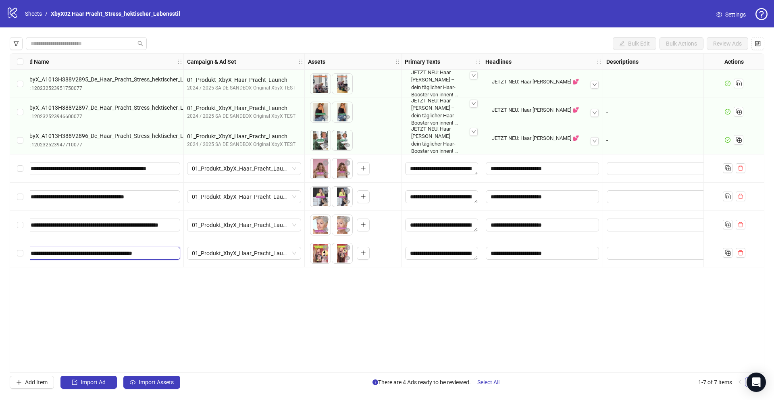
scroll to position [0, 0]
type input "**********"
click at [155, 198] on input "**********" at bounding box center [102, 196] width 143 height 9
click at [327, 201] on icon "eye" at bounding box center [326, 202] width 6 height 4
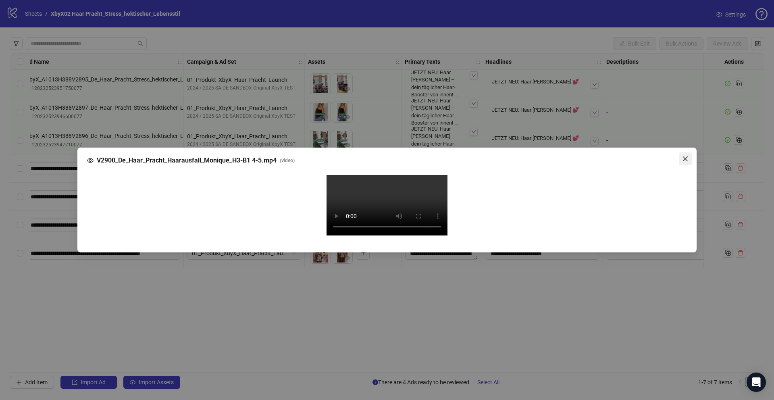
click at [687, 156] on icon "close" at bounding box center [685, 158] width 5 height 5
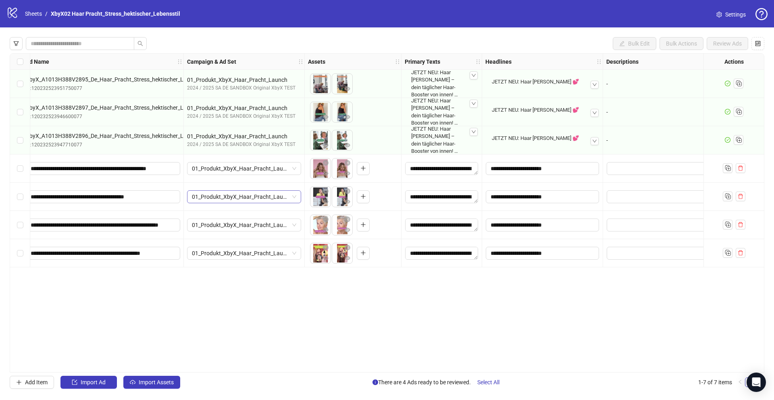
click at [256, 193] on span "01_Produkt_XbyX_Haar_Pracht_Launch" at bounding box center [244, 197] width 104 height 12
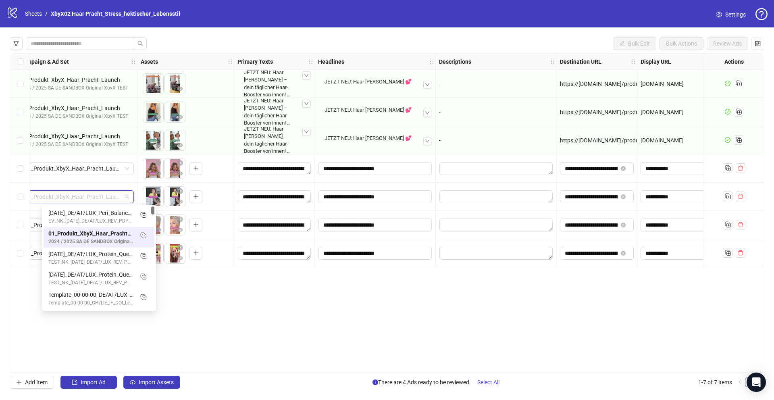
scroll to position [0, 89]
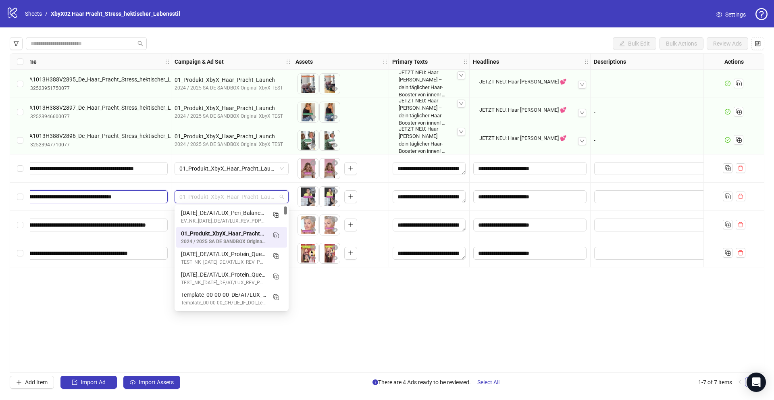
click at [135, 197] on input "**********" at bounding box center [89, 196] width 143 height 9
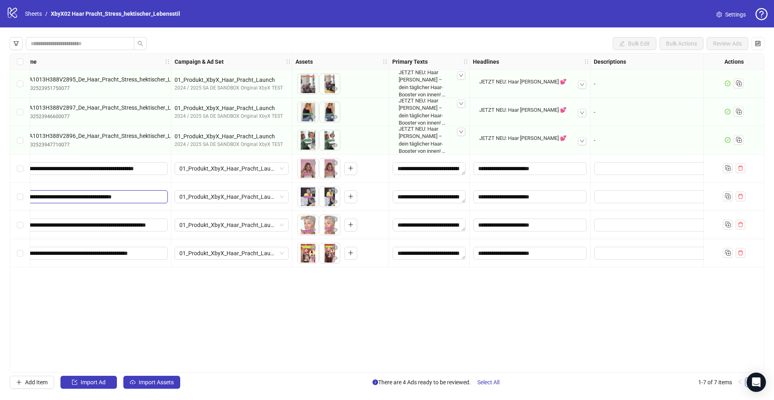
click at [151, 197] on input "**********" at bounding box center [89, 196] width 143 height 9
type input "**********"
click at [134, 173] on input "**********" at bounding box center [89, 168] width 143 height 9
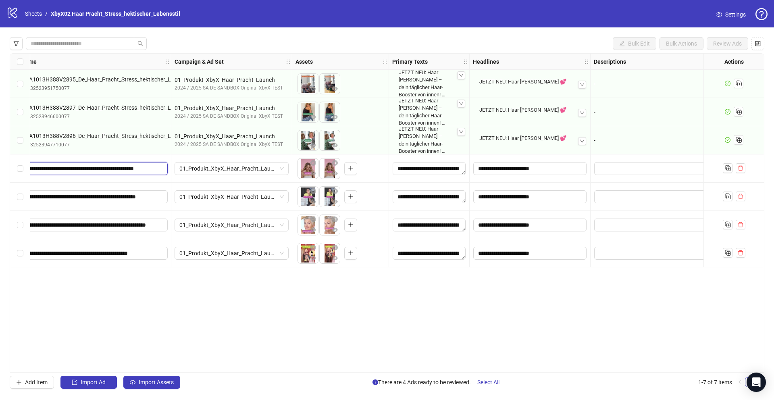
scroll to position [0, 20]
click at [311, 172] on icon "eye" at bounding box center [313, 174] width 6 height 6
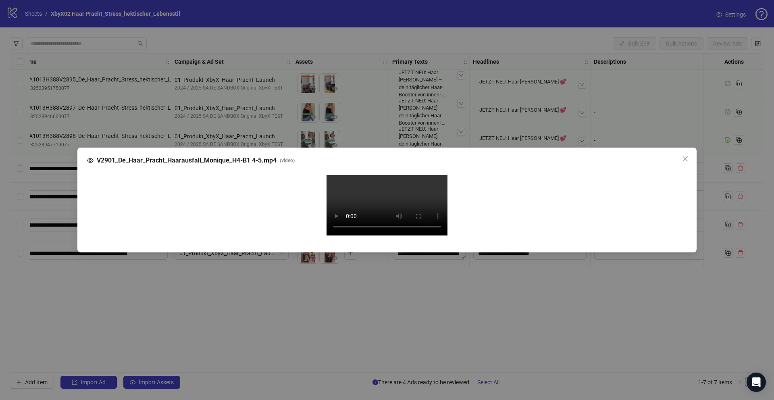
click at [334, 235] on video "Your browser does not support the video tag." at bounding box center [387, 205] width 121 height 60
click at [687, 156] on icon "close" at bounding box center [685, 159] width 6 height 6
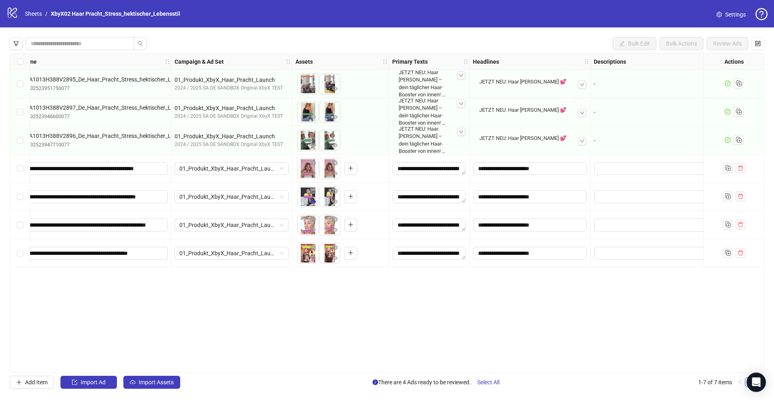
click at [312, 203] on icon "eye" at bounding box center [313, 202] width 6 height 4
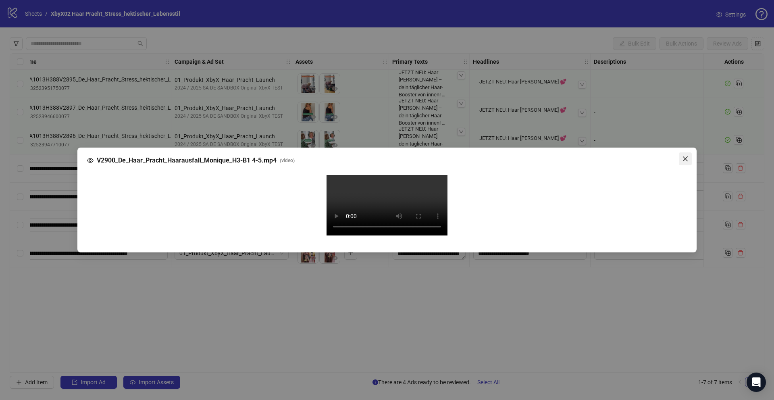
click at [683, 156] on icon "close" at bounding box center [685, 159] width 6 height 6
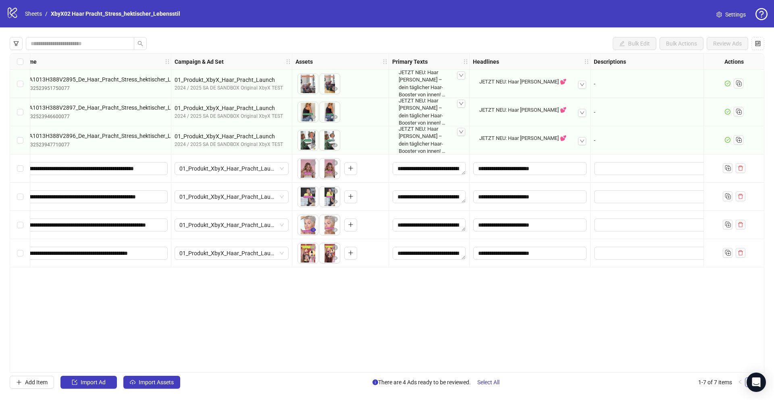
click at [315, 232] on icon "eye" at bounding box center [313, 230] width 6 height 6
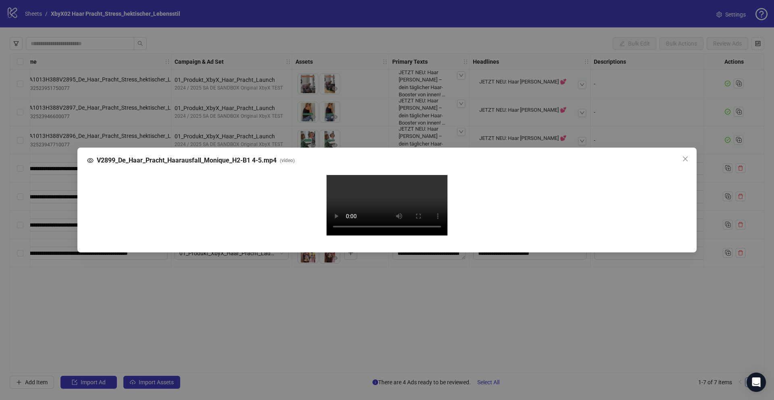
click at [267, 238] on div "Your browser does not support the video tag." at bounding box center [387, 206] width 587 height 63
click at [691, 156] on span "Close" at bounding box center [685, 159] width 13 height 6
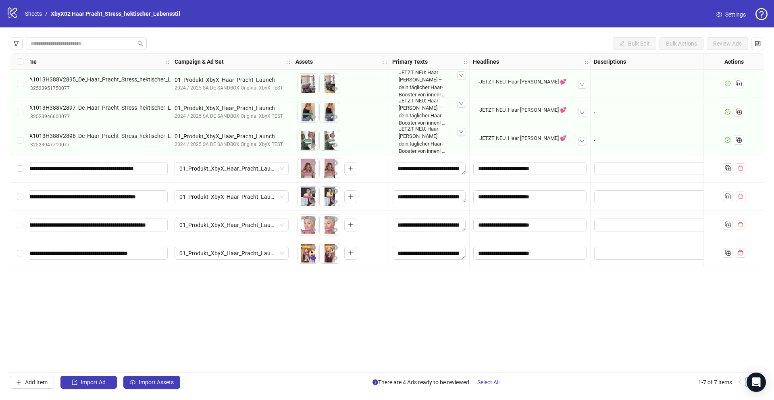
click at [311, 256] on icon "eye" at bounding box center [313, 258] width 6 height 6
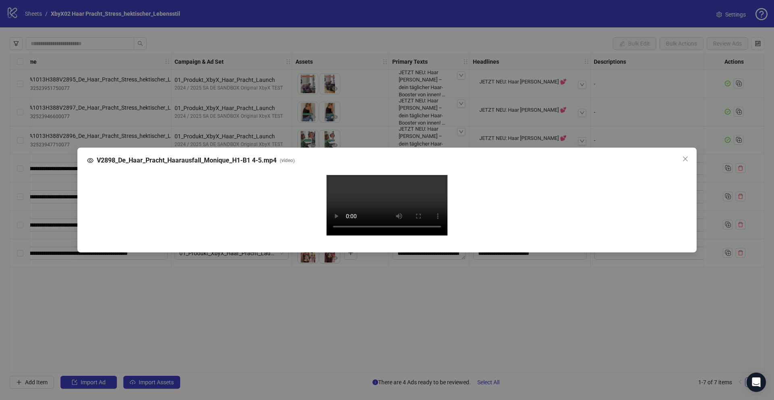
click at [272, 238] on div "Your browser does not support the video tag." at bounding box center [387, 206] width 587 height 63
click at [689, 156] on span "Close" at bounding box center [685, 159] width 13 height 6
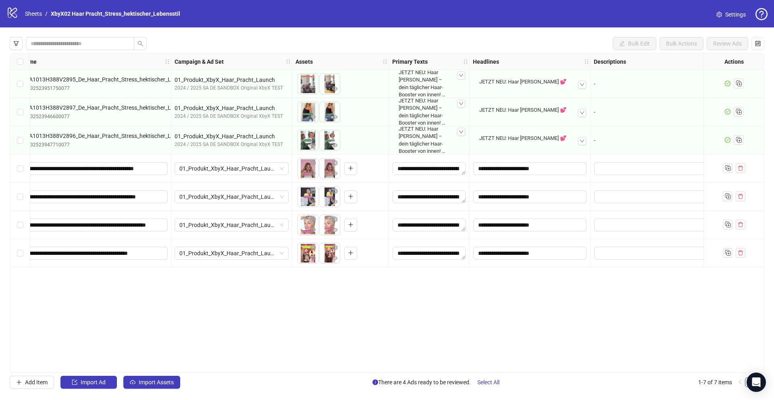
click at [392, 289] on div "Ad Format Ad Name Campaign & Ad Set Assets Primary Texts Headlines Descriptions…" at bounding box center [387, 212] width 755 height 319
click at [488, 381] on span "Select All" at bounding box center [488, 382] width 22 height 6
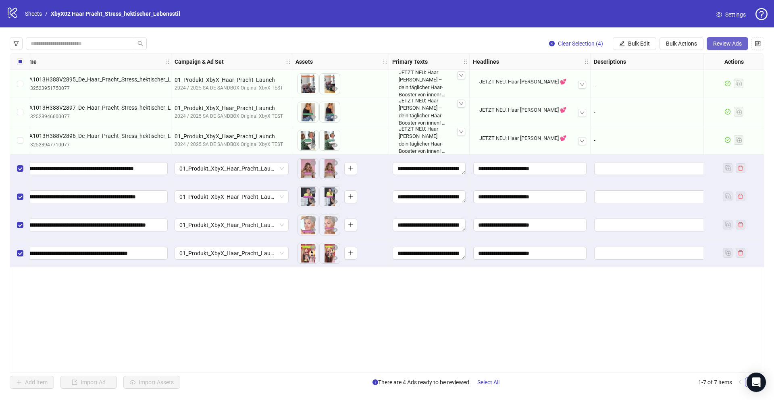
click at [739, 41] on span "Review Ads" at bounding box center [727, 43] width 29 height 6
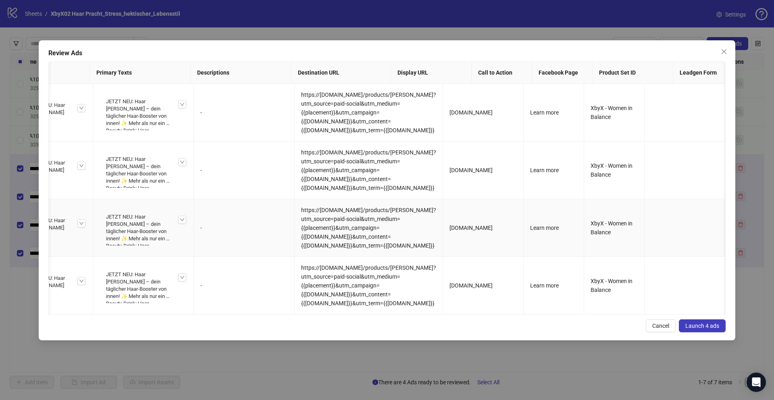
scroll to position [0, 453]
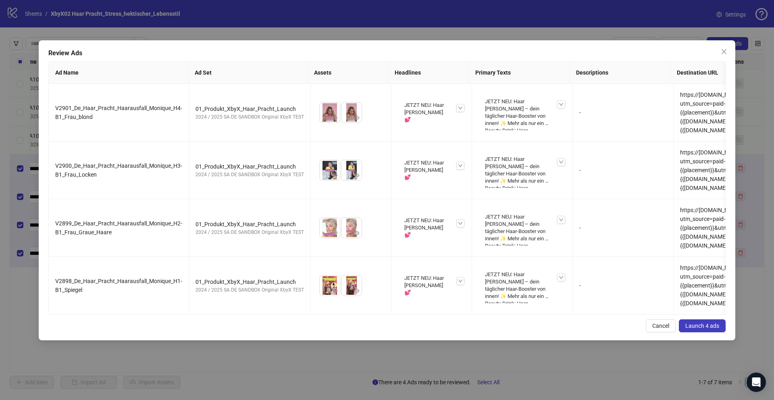
click at [708, 329] on span "Launch 4 ads" at bounding box center [702, 326] width 34 height 6
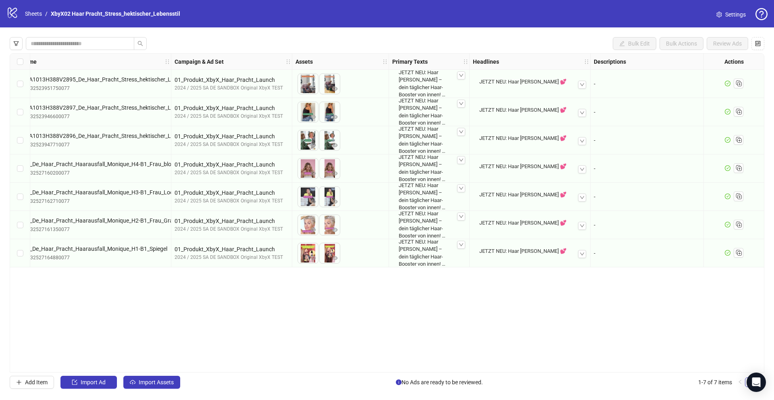
scroll to position [0, 89]
